Goal: Use online tool/utility: Utilize a website feature to perform a specific function

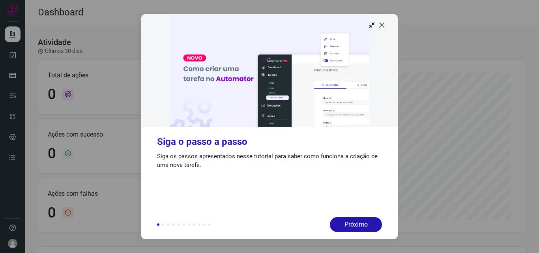
click at [384, 25] on icon at bounding box center [382, 25] width 8 height 8
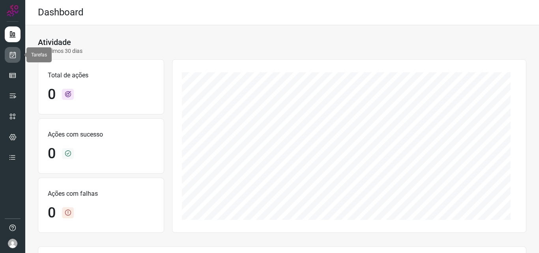
click at [13, 55] on icon at bounding box center [13, 55] width 8 height 8
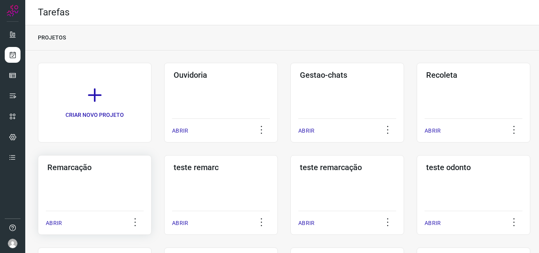
click at [164, 203] on div "Remarcação ABRIR" at bounding box center [221, 195] width 114 height 80
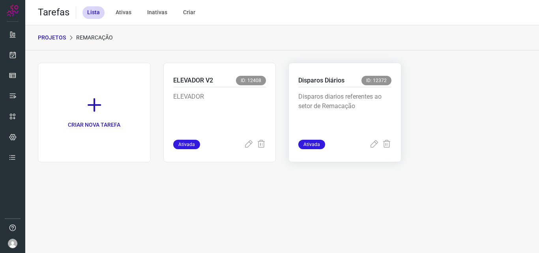
click at [367, 116] on p "Disparos diarios referentes ao setor de Remacação" at bounding box center [345, 111] width 93 height 39
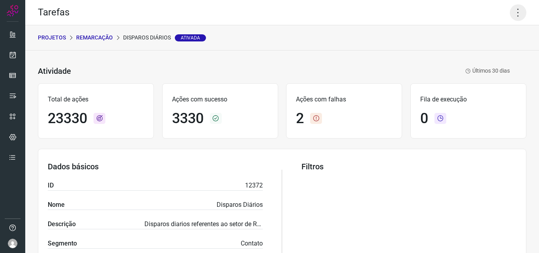
click at [515, 12] on icon at bounding box center [518, 12] width 17 height 17
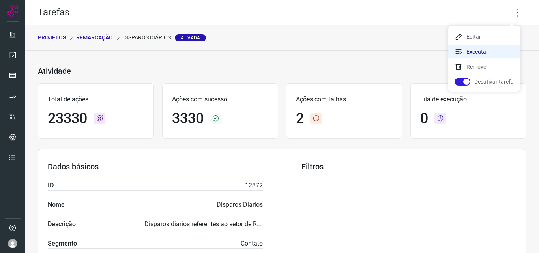
click at [497, 56] on li "Executar" at bounding box center [485, 51] width 72 height 13
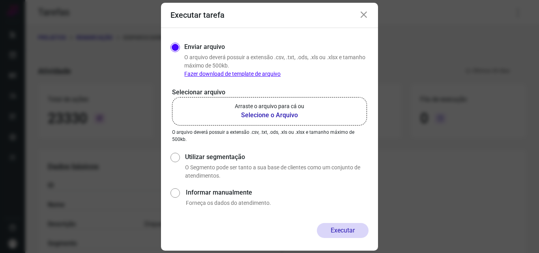
click at [259, 116] on b "Selecione o Arquivo" at bounding box center [270, 115] width 70 height 9
click at [0, 0] on input "Arraste o arquivo para cá ou Selecione o Arquivo" at bounding box center [0, 0] width 0 height 0
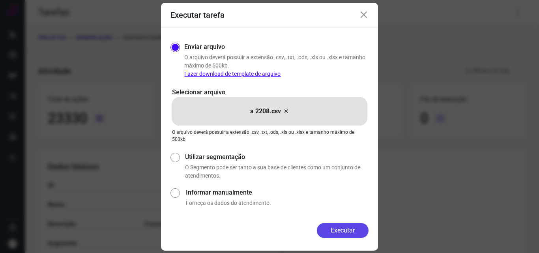
click at [343, 231] on button "Executar" at bounding box center [343, 230] width 52 height 15
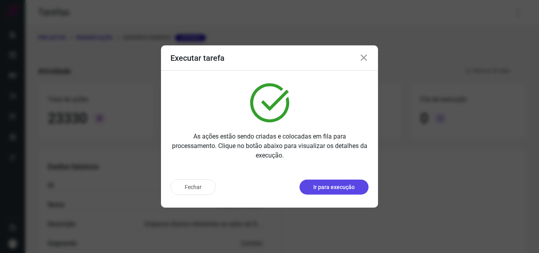
click at [346, 190] on p "Ir para execução" at bounding box center [334, 187] width 41 height 8
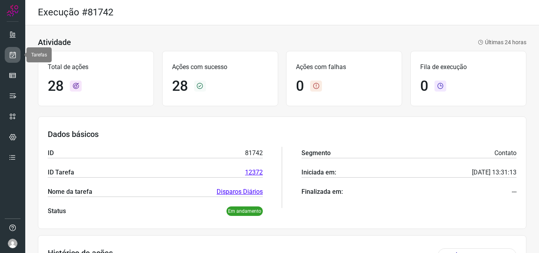
click at [15, 54] on icon at bounding box center [13, 55] width 8 height 8
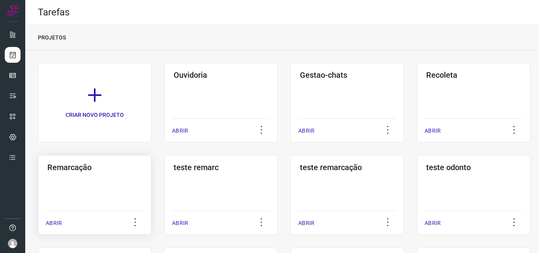
click at [164, 192] on div "Remarcação ABRIR" at bounding box center [221, 195] width 114 height 80
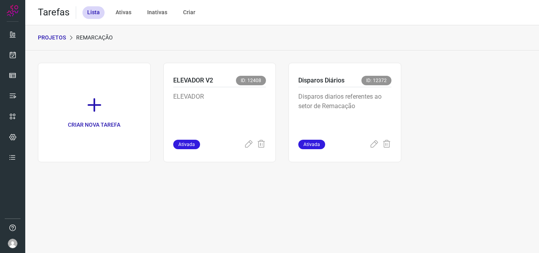
click at [364, 94] on p "Disparos diarios referentes ao setor de Remacação" at bounding box center [345, 111] width 93 height 39
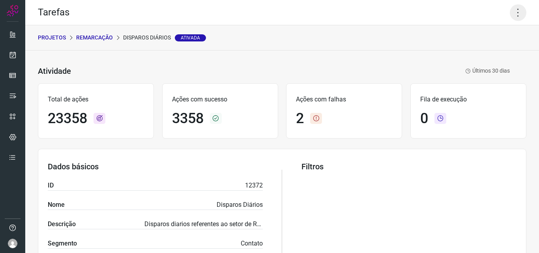
click at [510, 12] on icon at bounding box center [518, 12] width 17 height 17
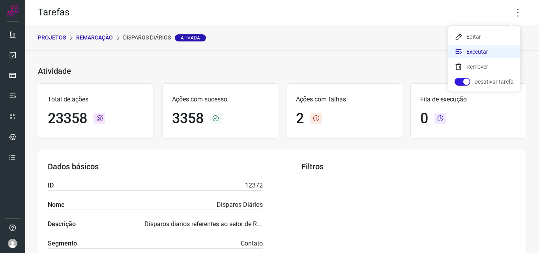
click at [487, 53] on li "Executar" at bounding box center [485, 51] width 72 height 13
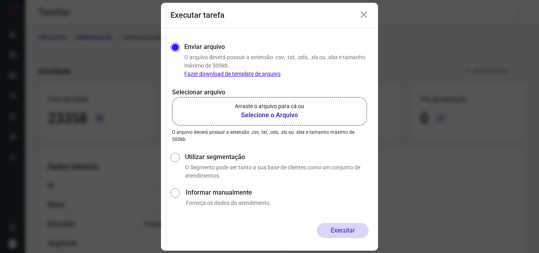
click at [295, 105] on p "Arraste o arquivo para cá ou" at bounding box center [270, 106] width 70 height 8
click at [0, 0] on input "Arraste o arquivo para cá ou Selecione o Arquivo" at bounding box center [0, 0] width 0 height 0
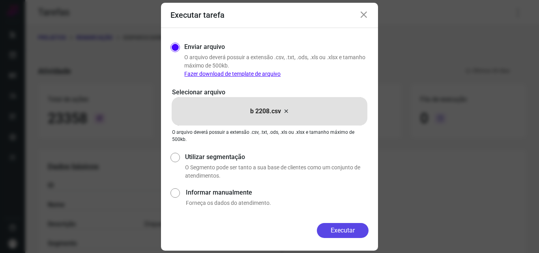
click at [334, 226] on button "Executar" at bounding box center [343, 230] width 52 height 15
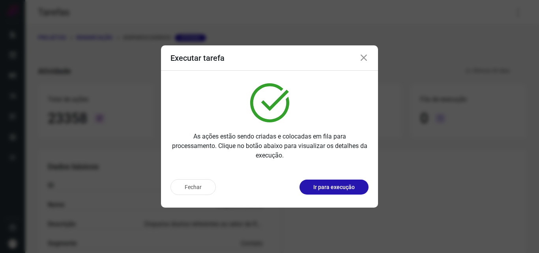
click at [333, 187] on p "Ir para execução" at bounding box center [334, 187] width 41 height 8
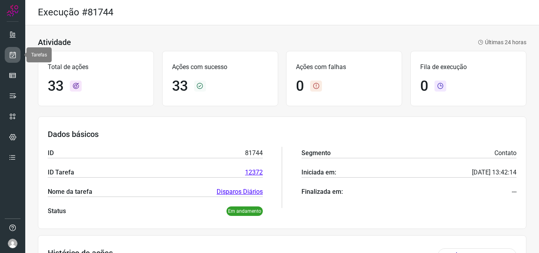
click at [17, 55] on link at bounding box center [13, 55] width 16 height 16
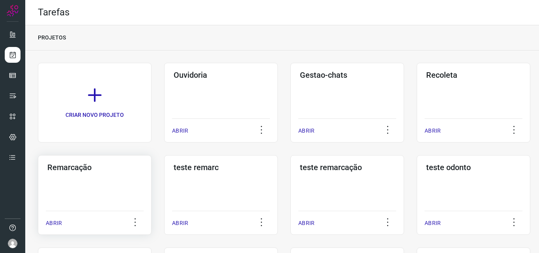
click at [164, 182] on div "Remarcação ABRIR" at bounding box center [221, 195] width 114 height 80
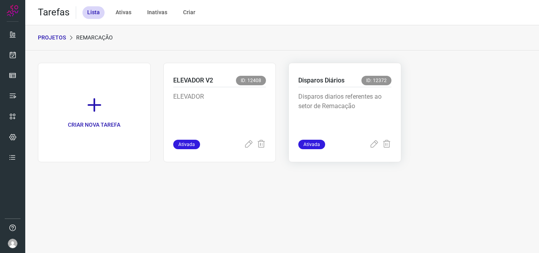
click at [333, 96] on p "Disparos diarios referentes ao setor de Remacação" at bounding box center [345, 111] width 93 height 39
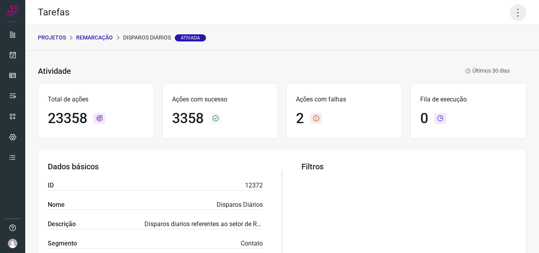
click at [510, 9] on icon at bounding box center [518, 12] width 17 height 17
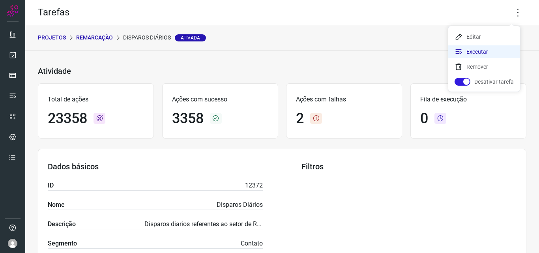
click at [490, 51] on li "Executar" at bounding box center [485, 51] width 72 height 13
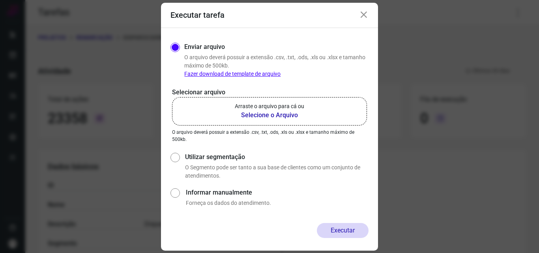
click at [263, 109] on p "Arraste o arquivo para cá ou" at bounding box center [270, 106] width 70 height 8
click at [0, 0] on input "Arraste o arquivo para cá ou Selecione o Arquivo" at bounding box center [0, 0] width 0 height 0
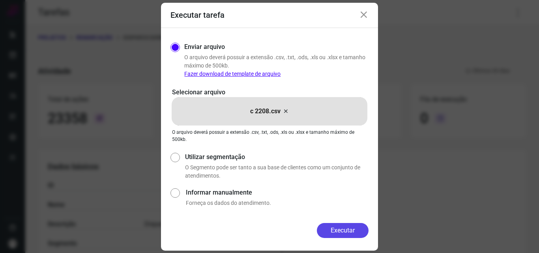
click at [334, 227] on button "Executar" at bounding box center [343, 230] width 52 height 15
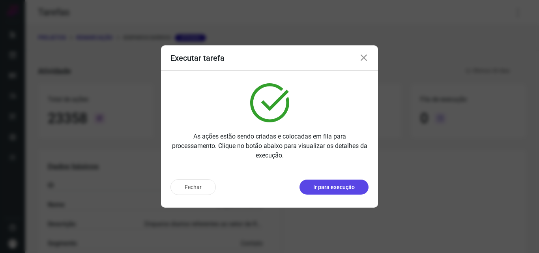
click at [344, 186] on p "Ir para execução" at bounding box center [334, 187] width 41 height 8
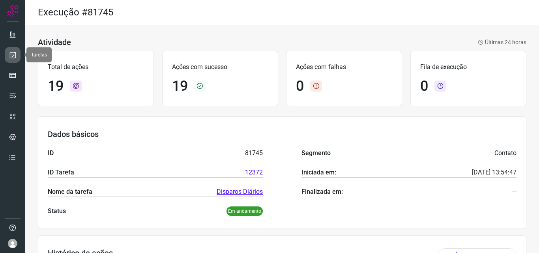
click at [12, 56] on icon at bounding box center [13, 55] width 8 height 8
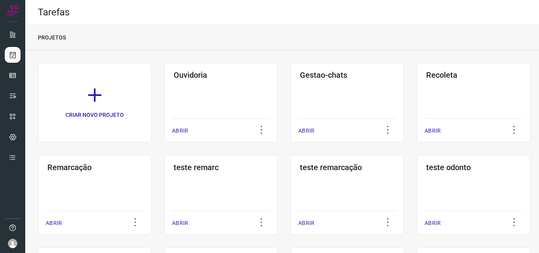
click at [164, 187] on div "Remarcação ABRIR" at bounding box center [221, 195] width 114 height 80
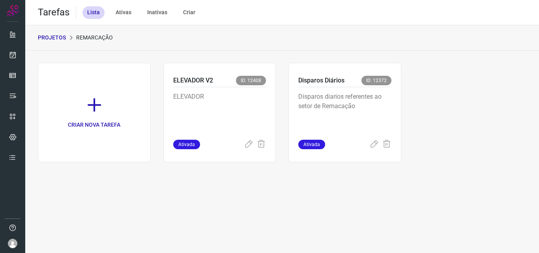
click at [355, 127] on p "Disparos diarios referentes ao setor de Remacação" at bounding box center [345, 111] width 93 height 39
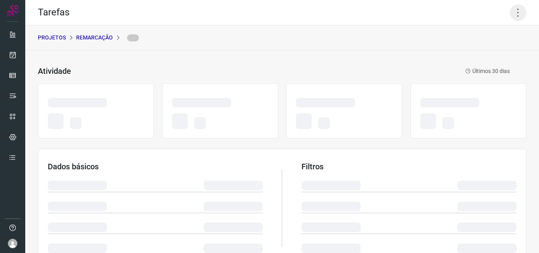
click at [514, 15] on icon at bounding box center [518, 12] width 17 height 17
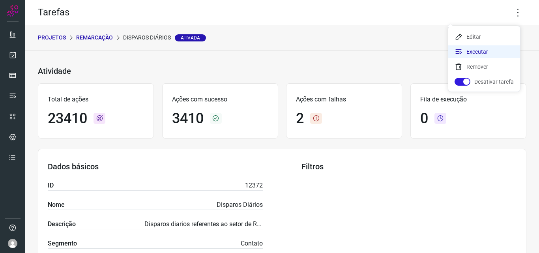
click at [485, 51] on li "Executar" at bounding box center [485, 51] width 72 height 13
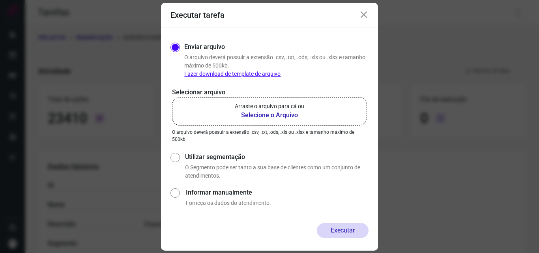
click at [276, 109] on p "Arraste o arquivo para cá ou" at bounding box center [270, 106] width 70 height 8
click at [0, 0] on input "Arraste o arquivo para cá ou Selecione o Arquivo" at bounding box center [0, 0] width 0 height 0
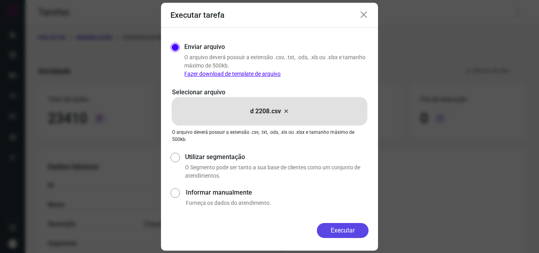
click at [353, 228] on button "Executar" at bounding box center [343, 230] width 52 height 15
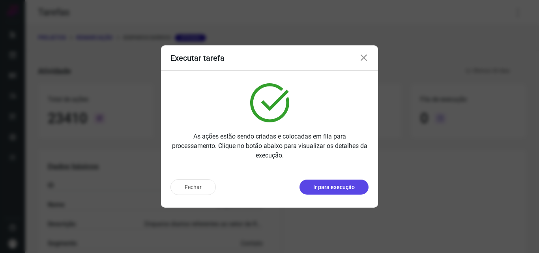
click at [346, 190] on p "Ir para execução" at bounding box center [334, 187] width 41 height 8
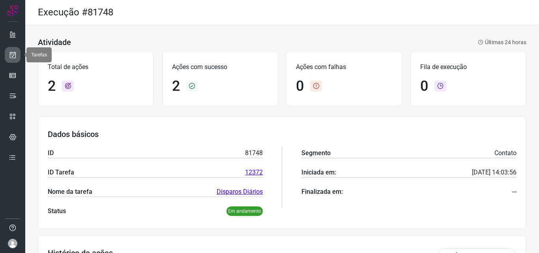
click at [12, 51] on icon at bounding box center [13, 55] width 8 height 8
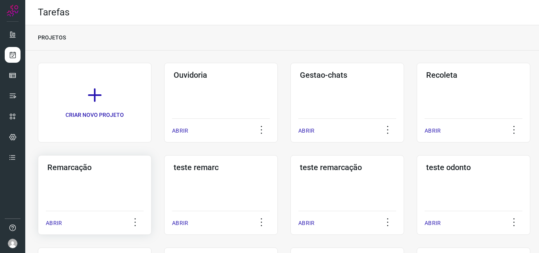
click at [164, 174] on div "Remarcação ABRIR" at bounding box center [221, 195] width 114 height 80
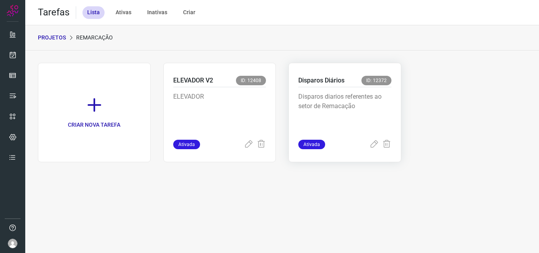
click at [353, 107] on p "Disparos diarios referentes ao setor de Remacação" at bounding box center [345, 111] width 93 height 39
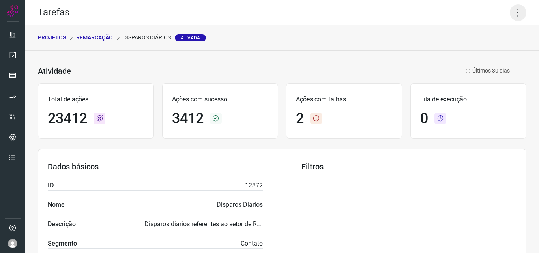
click at [516, 13] on icon at bounding box center [518, 12] width 17 height 17
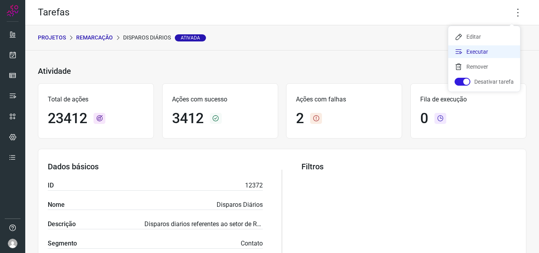
click at [497, 50] on li "Executar" at bounding box center [485, 51] width 72 height 13
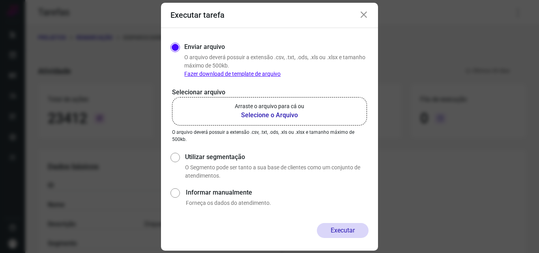
click at [293, 113] on b "Selecione o Arquivo" at bounding box center [270, 115] width 70 height 9
click at [0, 0] on input "Arraste o arquivo para cá ou Selecione o Arquivo" at bounding box center [0, 0] width 0 height 0
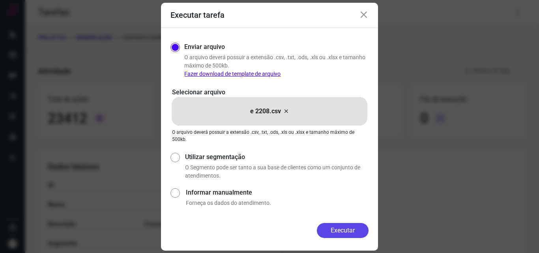
click at [332, 226] on button "Executar" at bounding box center [343, 230] width 52 height 15
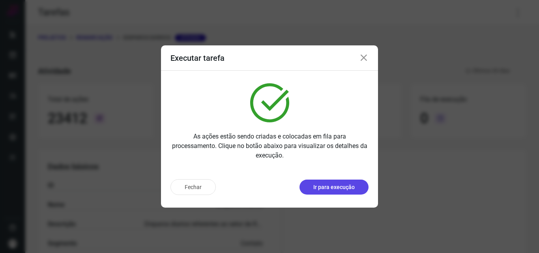
click at [347, 184] on p "Ir para execução" at bounding box center [334, 187] width 41 height 8
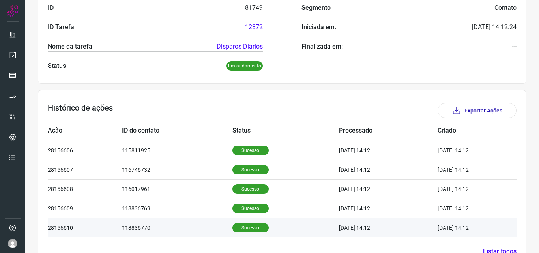
scroll to position [158, 0]
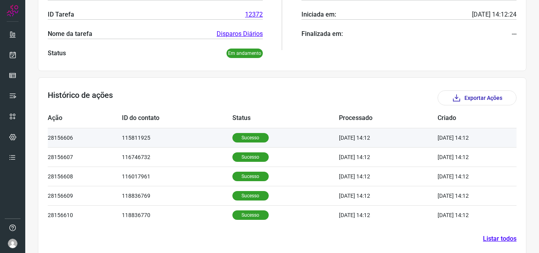
click at [242, 137] on p "Sucesso" at bounding box center [251, 137] width 36 height 9
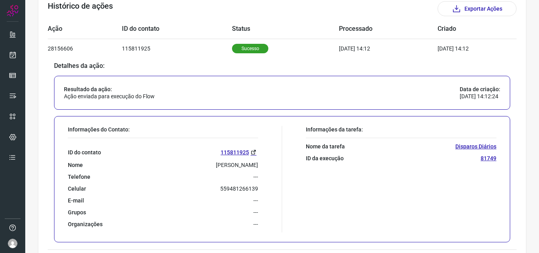
scroll to position [276, 0]
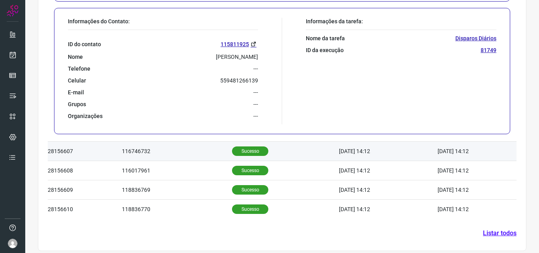
click at [245, 152] on p "Sucesso" at bounding box center [250, 151] width 36 height 9
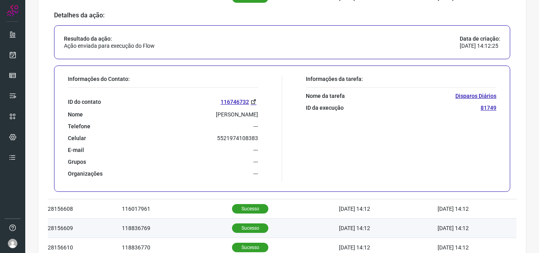
scroll to position [321, 0]
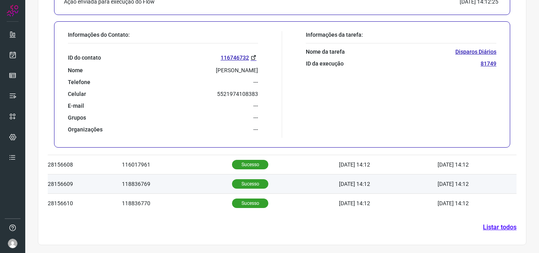
click at [259, 187] on td "Sucesso" at bounding box center [285, 184] width 107 height 19
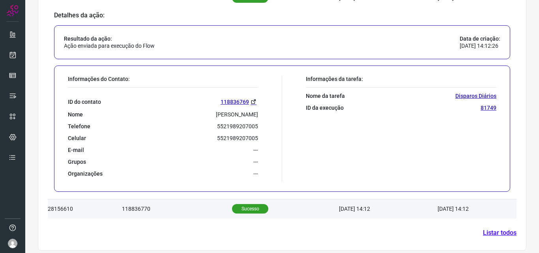
scroll to position [361, 0]
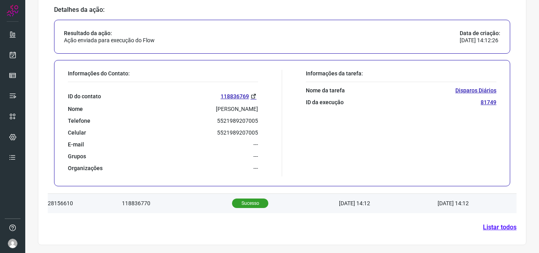
click at [252, 199] on p "Sucesso" at bounding box center [250, 203] width 36 height 9
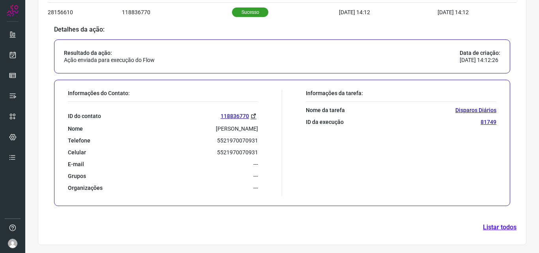
scroll to position [361, 0]
click at [15, 53] on icon at bounding box center [13, 55] width 8 height 8
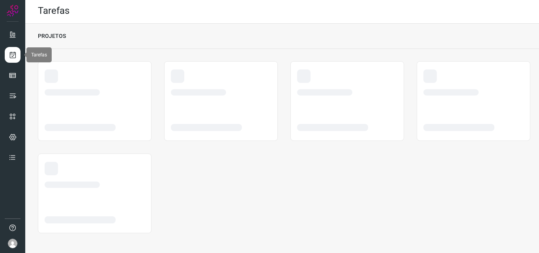
scroll to position [2, 0]
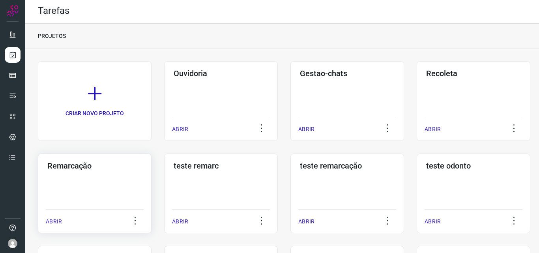
click at [164, 180] on div "Remarcação ABRIR" at bounding box center [221, 194] width 114 height 80
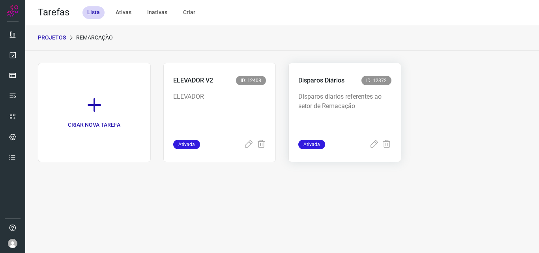
click at [325, 103] on p "Disparos diarios referentes ao setor de Remacação" at bounding box center [345, 111] width 93 height 39
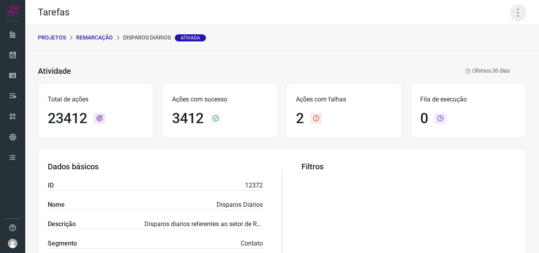
click at [517, 7] on icon at bounding box center [518, 12] width 17 height 17
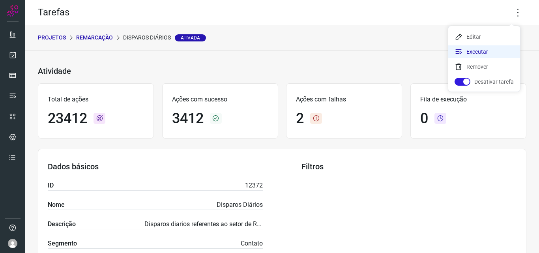
click at [485, 52] on li "Executar" at bounding box center [485, 51] width 72 height 13
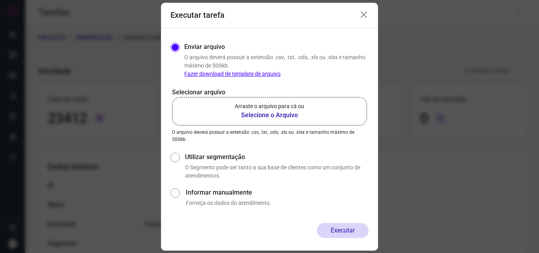
click at [282, 115] on b "Selecione o Arquivo" at bounding box center [270, 115] width 70 height 9
click at [0, 0] on input "Arraste o arquivo para cá ou Selecione o Arquivo" at bounding box center [0, 0] width 0 height 0
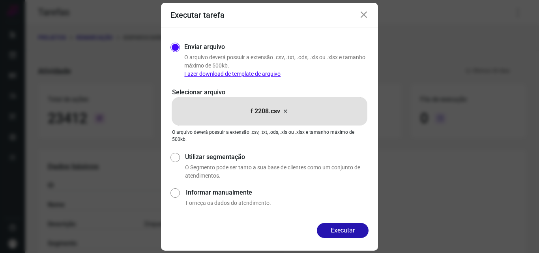
click at [343, 222] on div "Enviar arquivo O arquivo deverá possuir a extensão .csv, .txt, .ods, .xls ou .x…" at bounding box center [269, 125] width 217 height 195
click at [337, 228] on button "Executar" at bounding box center [343, 230] width 52 height 15
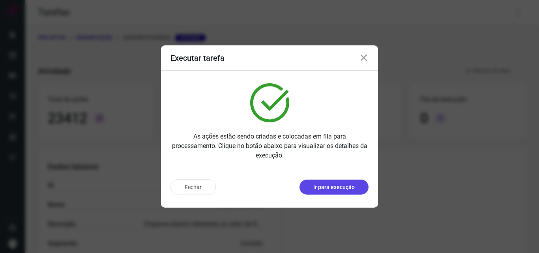
click at [357, 189] on button "Ir para execução" at bounding box center [334, 187] width 69 height 15
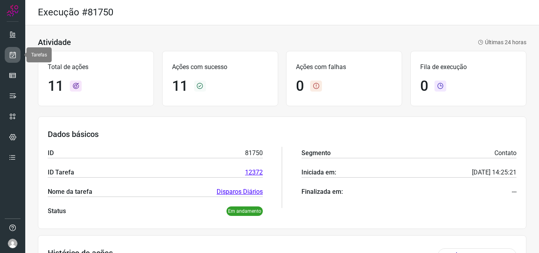
click at [13, 51] on icon at bounding box center [13, 55] width 8 height 8
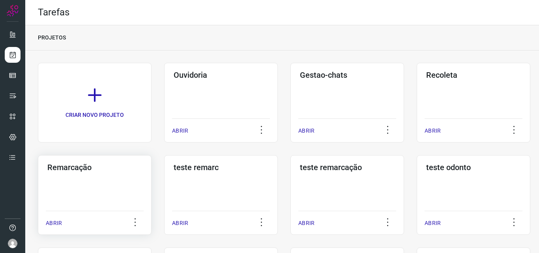
click at [66, 169] on h3 "Remarcação" at bounding box center [94, 167] width 95 height 9
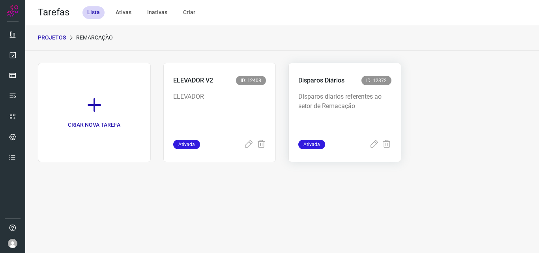
click at [321, 93] on p "Disparos diarios referentes ao setor de Remacação" at bounding box center [345, 111] width 93 height 39
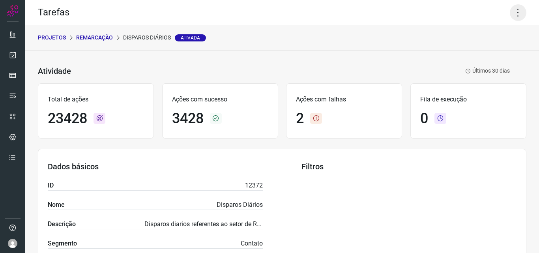
click at [513, 13] on icon at bounding box center [518, 12] width 17 height 17
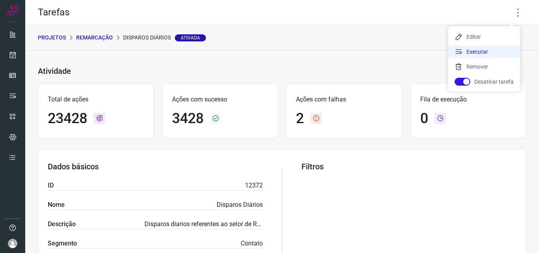
click at [493, 49] on li "Executar" at bounding box center [485, 51] width 72 height 13
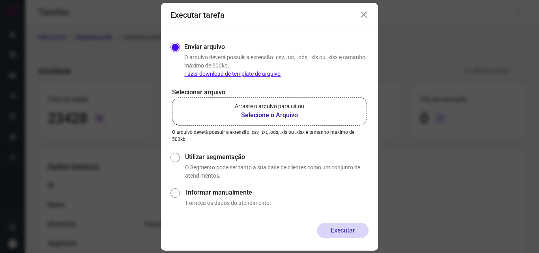
click at [293, 117] on b "Selecione o Arquivo" at bounding box center [270, 115] width 70 height 9
click at [0, 0] on input "Arraste o arquivo para cá ou Selecione o Arquivo" at bounding box center [0, 0] width 0 height 0
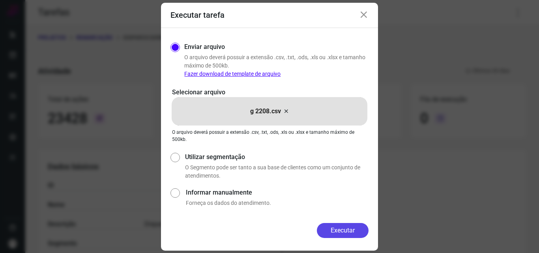
click at [339, 231] on button "Executar" at bounding box center [343, 230] width 52 height 15
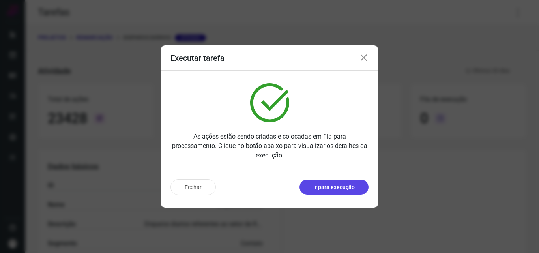
click at [336, 191] on p "Ir para execução" at bounding box center [334, 187] width 41 height 8
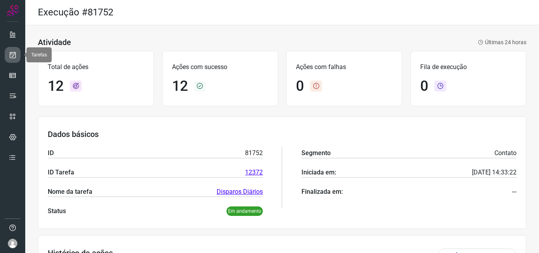
click at [16, 54] on icon at bounding box center [13, 55] width 8 height 8
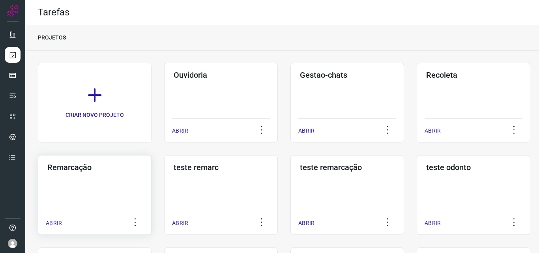
click at [164, 179] on div "Remarcação ABRIR" at bounding box center [221, 195] width 114 height 80
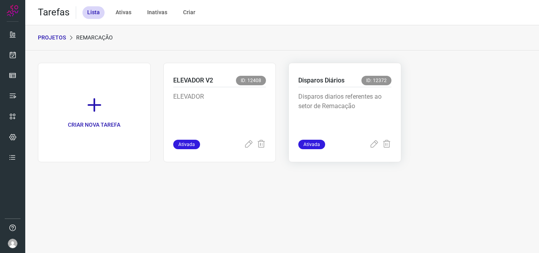
click at [331, 106] on p "Disparos diarios referentes ao setor de Remacação" at bounding box center [345, 111] width 93 height 39
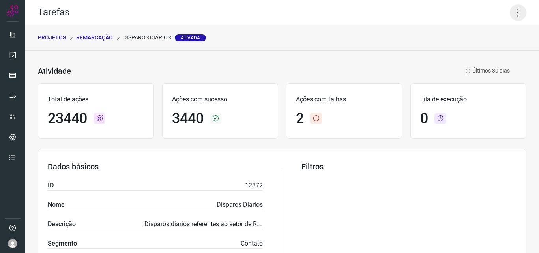
click at [510, 8] on icon at bounding box center [518, 12] width 17 height 17
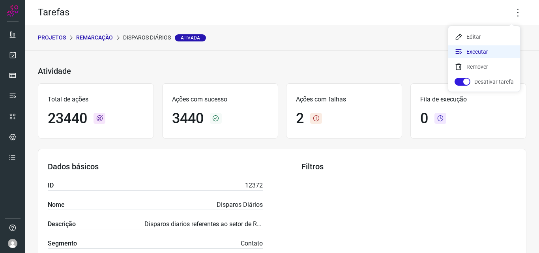
click at [503, 48] on li "Executar" at bounding box center [485, 51] width 72 height 13
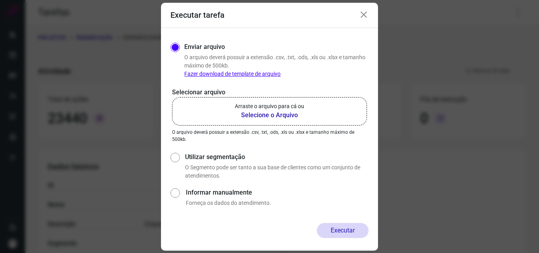
click at [272, 118] on b "Selecione o Arquivo" at bounding box center [270, 115] width 70 height 9
click at [0, 0] on input "Arraste o arquivo para cá ou Selecione o Arquivo" at bounding box center [0, 0] width 0 height 0
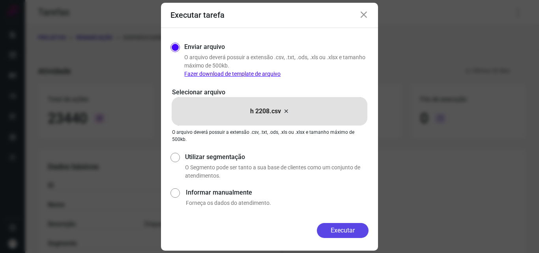
click at [339, 226] on button "Executar" at bounding box center [343, 230] width 52 height 15
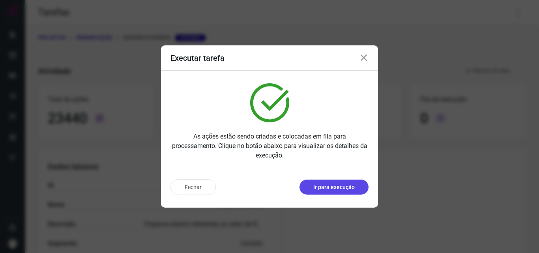
click at [342, 189] on p "Ir para execução" at bounding box center [334, 187] width 41 height 8
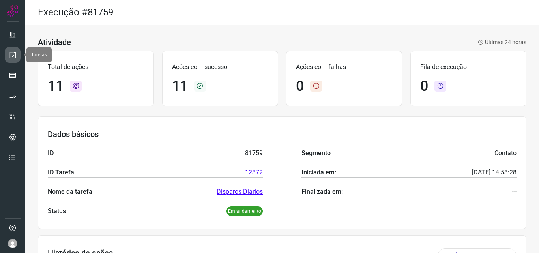
click at [12, 55] on icon at bounding box center [13, 55] width 8 height 8
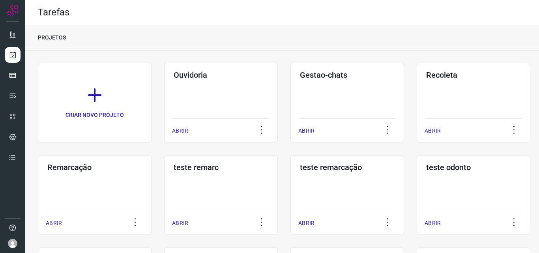
click at [164, 174] on div "Remarcação ABRIR" at bounding box center [221, 195] width 114 height 80
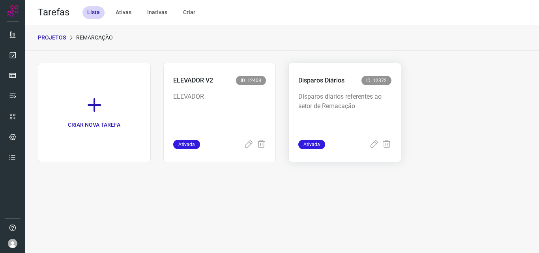
click at [321, 102] on p "Disparos diarios referentes ao setor de Remacação" at bounding box center [345, 111] width 93 height 39
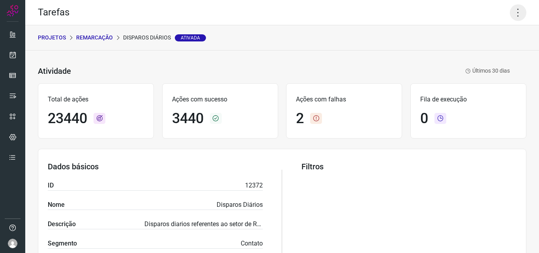
click at [510, 12] on icon at bounding box center [518, 12] width 17 height 17
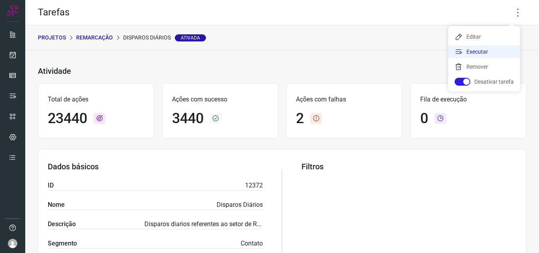
click at [494, 53] on li "Executar" at bounding box center [485, 51] width 72 height 13
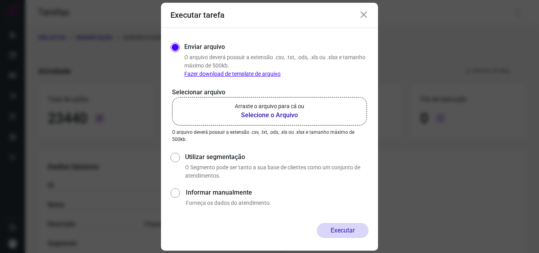
click at [293, 110] on p "Arraste o arquivo para cá ou" at bounding box center [270, 106] width 70 height 8
click at [0, 0] on input "Arraste o arquivo para cá ou Selecione o Arquivo" at bounding box center [0, 0] width 0 height 0
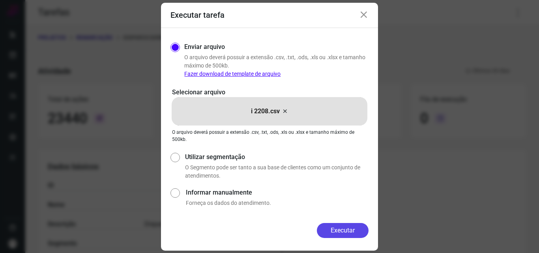
click at [342, 233] on button "Executar" at bounding box center [343, 230] width 52 height 15
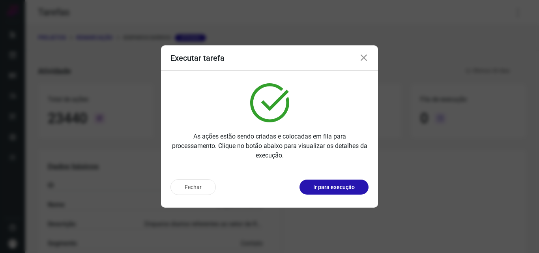
click at [348, 195] on div "Fechar Ir para execução" at bounding box center [269, 190] width 217 height 35
click at [356, 187] on button "Ir para execução" at bounding box center [334, 187] width 69 height 15
